Goal: Task Accomplishment & Management: Manage account settings

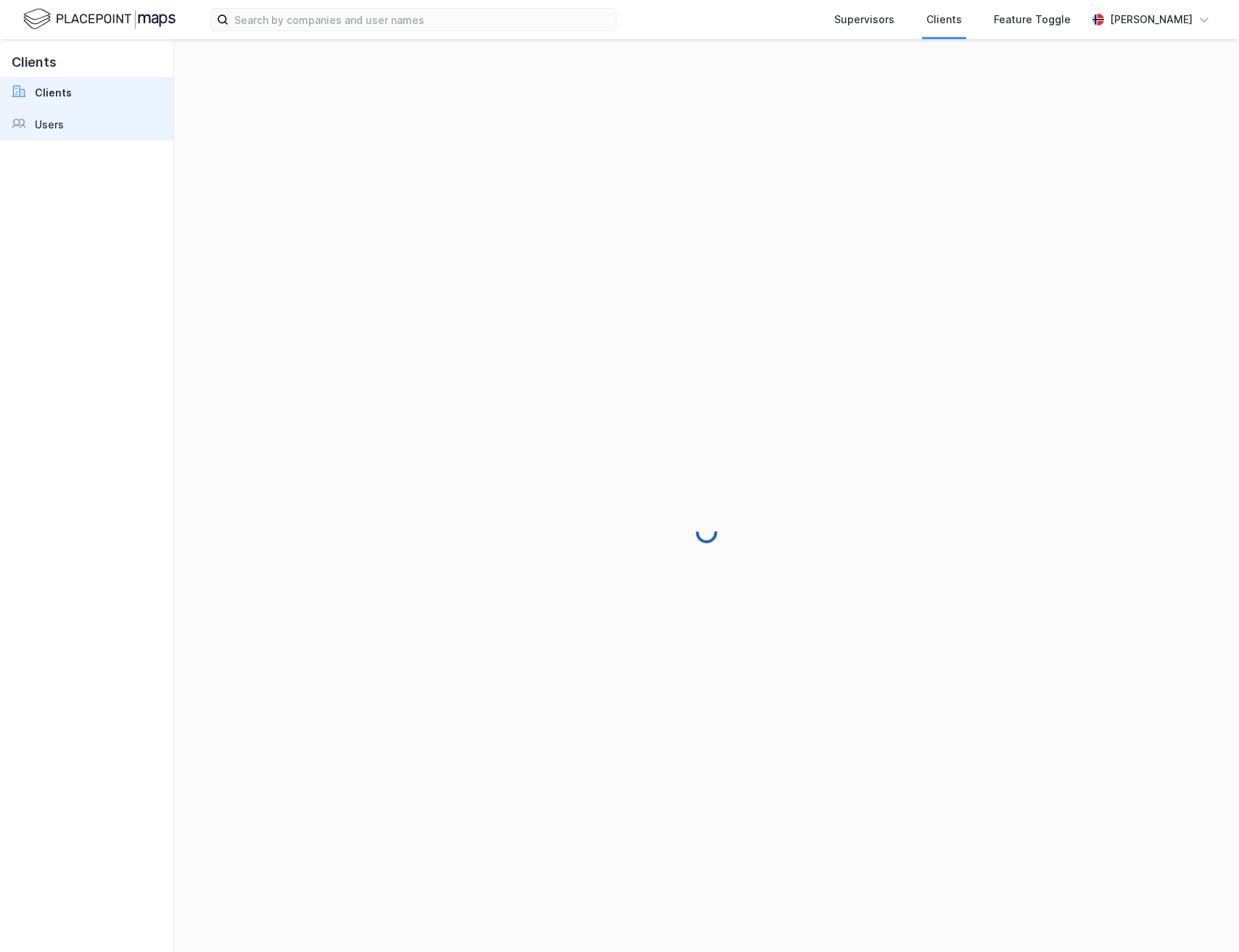
click at [97, 124] on link "Users" at bounding box center [87, 125] width 173 height 32
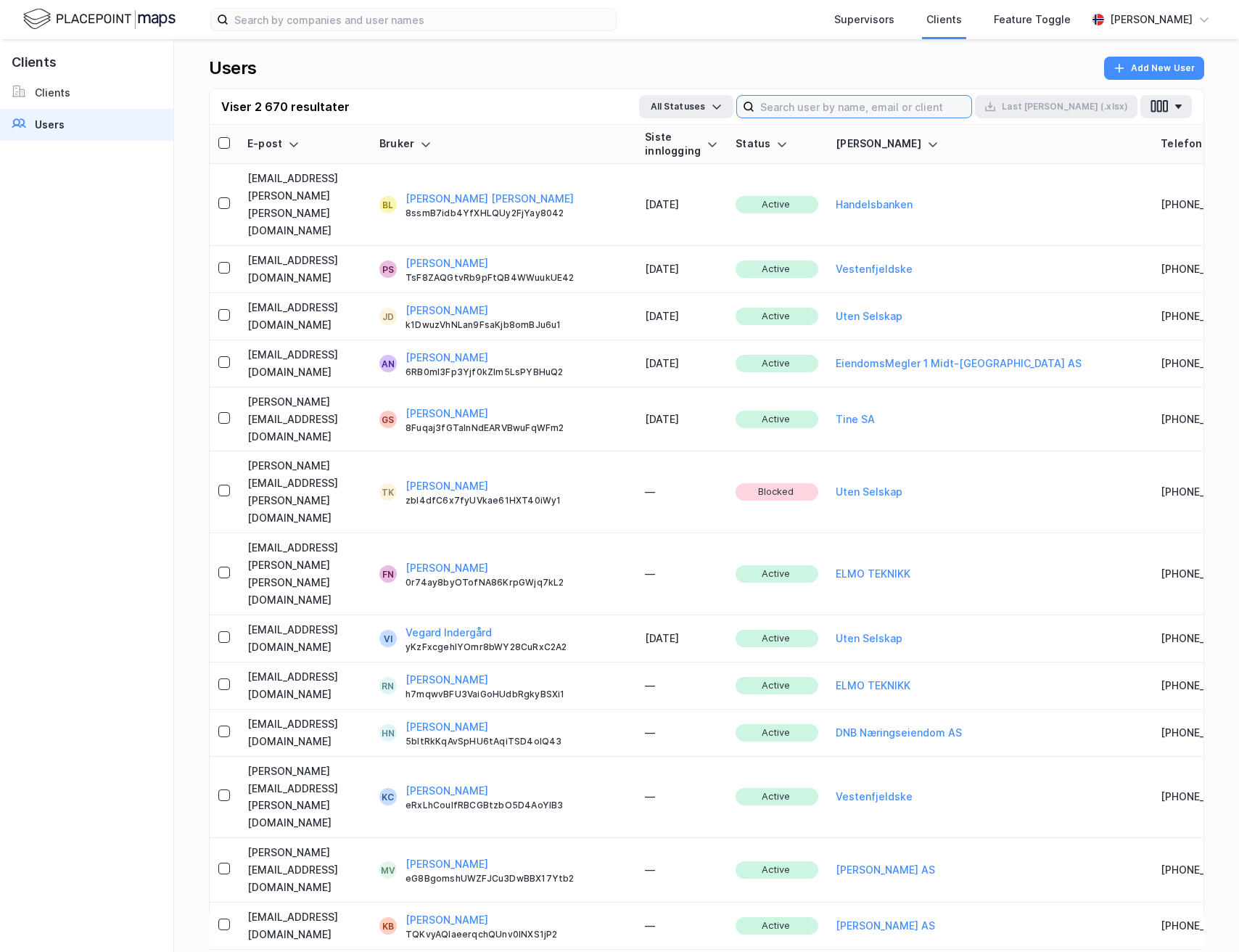
click at [971, 110] on input at bounding box center [863, 107] width 217 height 22
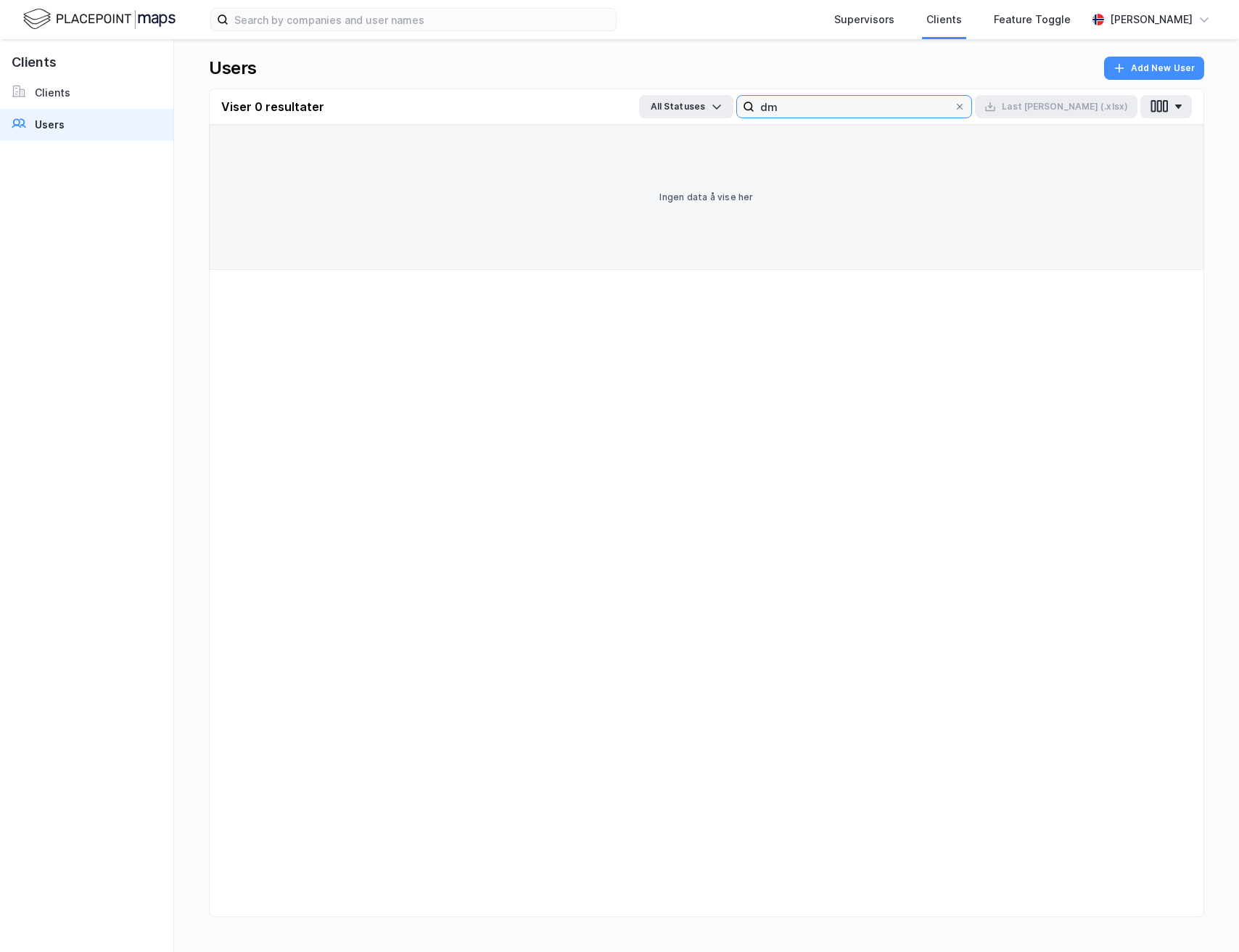
type input "d"
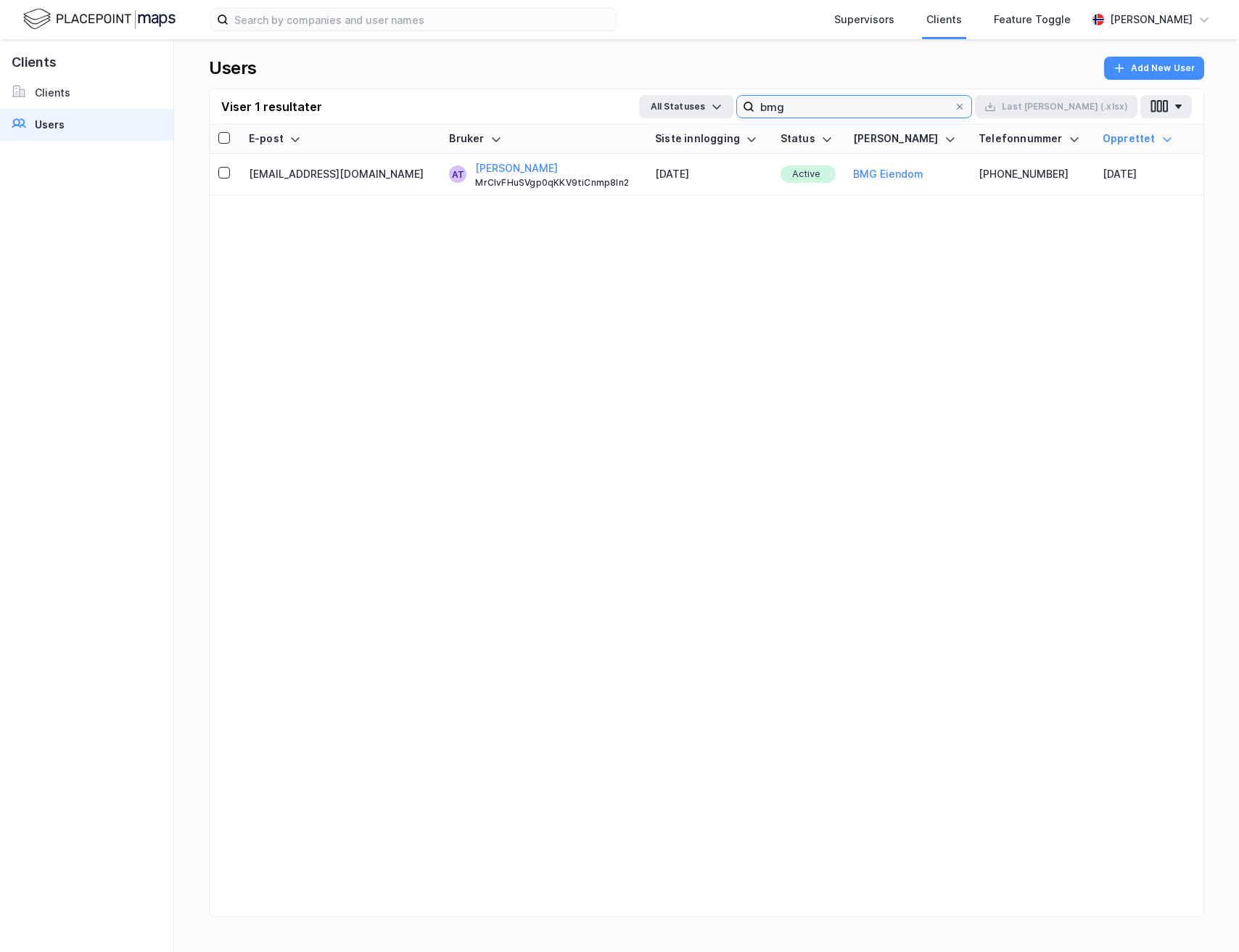
type input "bmg"
click at [1143, 28] on div "[PERSON_NAME]" at bounding box center [1152, 20] width 129 height 29
drag, startPoint x: 1112, startPoint y: 71, endPoint x: 1101, endPoint y: 89, distance: 21.1
click at [1101, 90] on div "Norsk Logg ut" at bounding box center [1121, 72] width 188 height 70
click at [1126, 21] on div "[PERSON_NAME]" at bounding box center [1152, 20] width 83 height 17
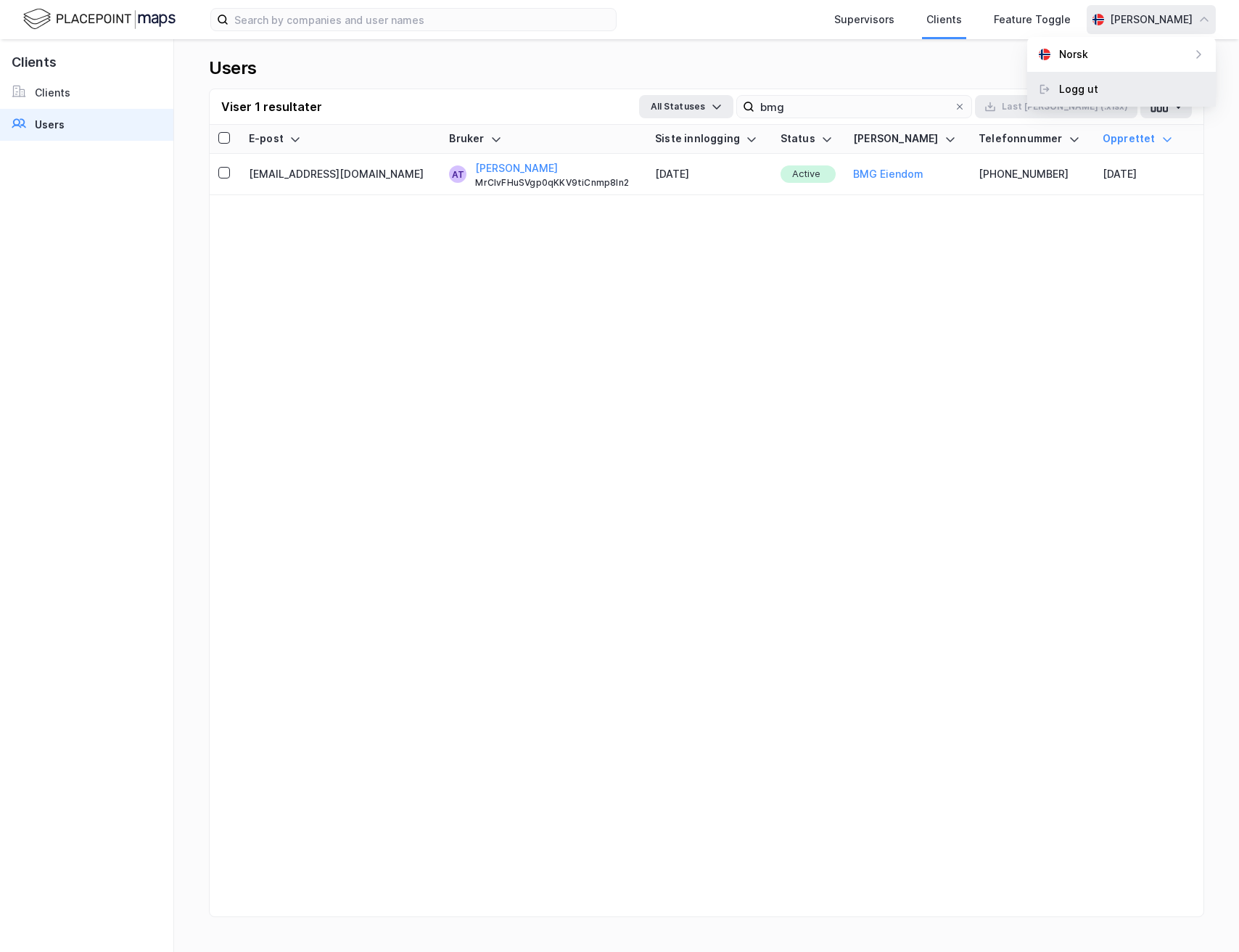
click at [1089, 79] on div "Logg ut" at bounding box center [1121, 89] width 188 height 35
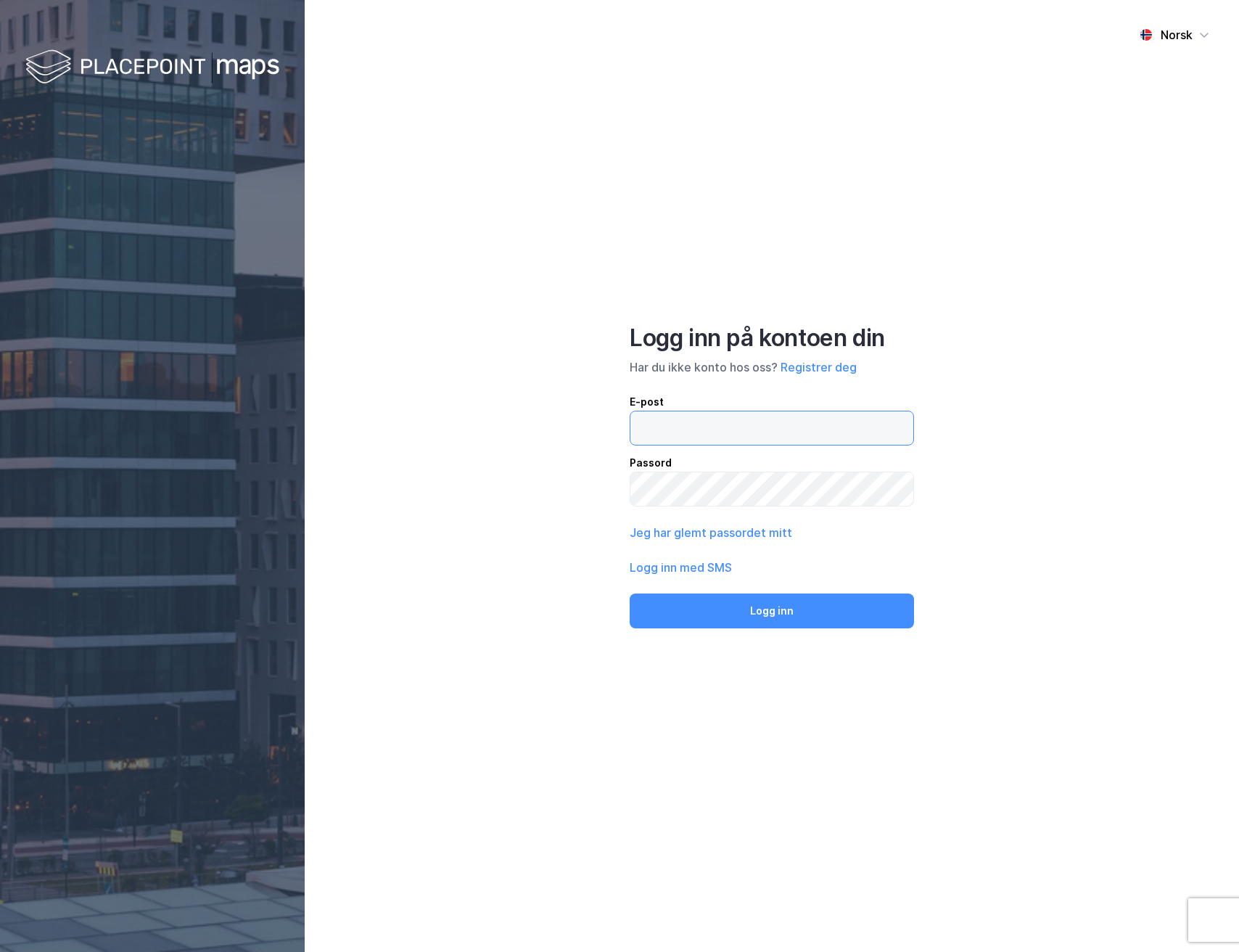
click at [673, 438] on input "email" at bounding box center [771, 428] width 283 height 33
type input "andreas+admin@newsecmaps.com"
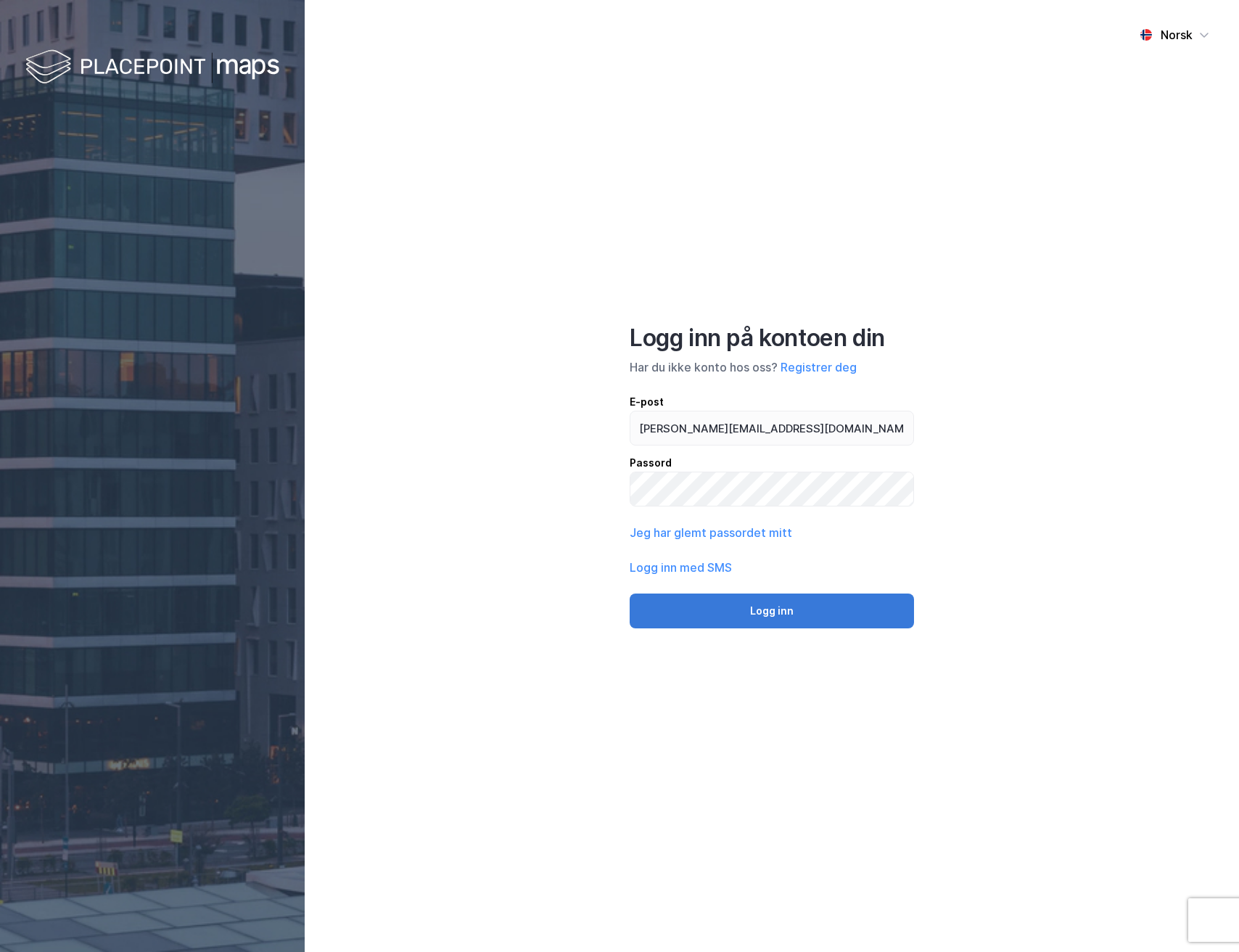
click at [776, 615] on button "Logg inn" at bounding box center [771, 611] width 284 height 35
